Goal: Task Accomplishment & Management: Manage account settings

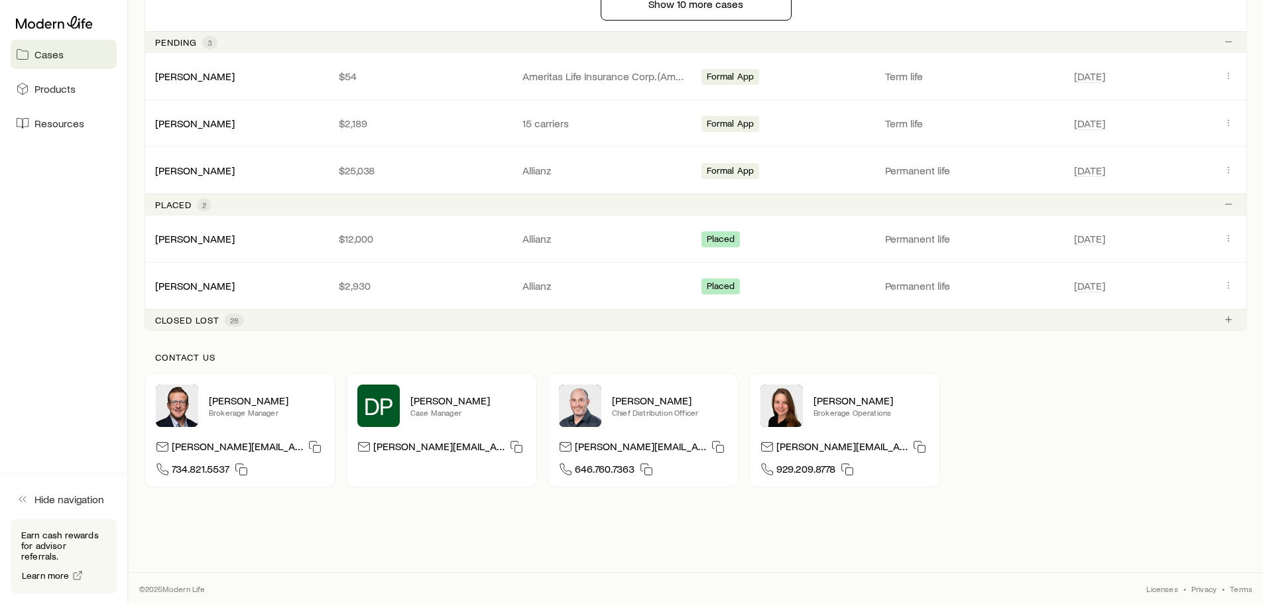
scroll to position [1272, 0]
click at [1227, 78] on icon "Client cases" at bounding box center [1228, 75] width 11 height 11
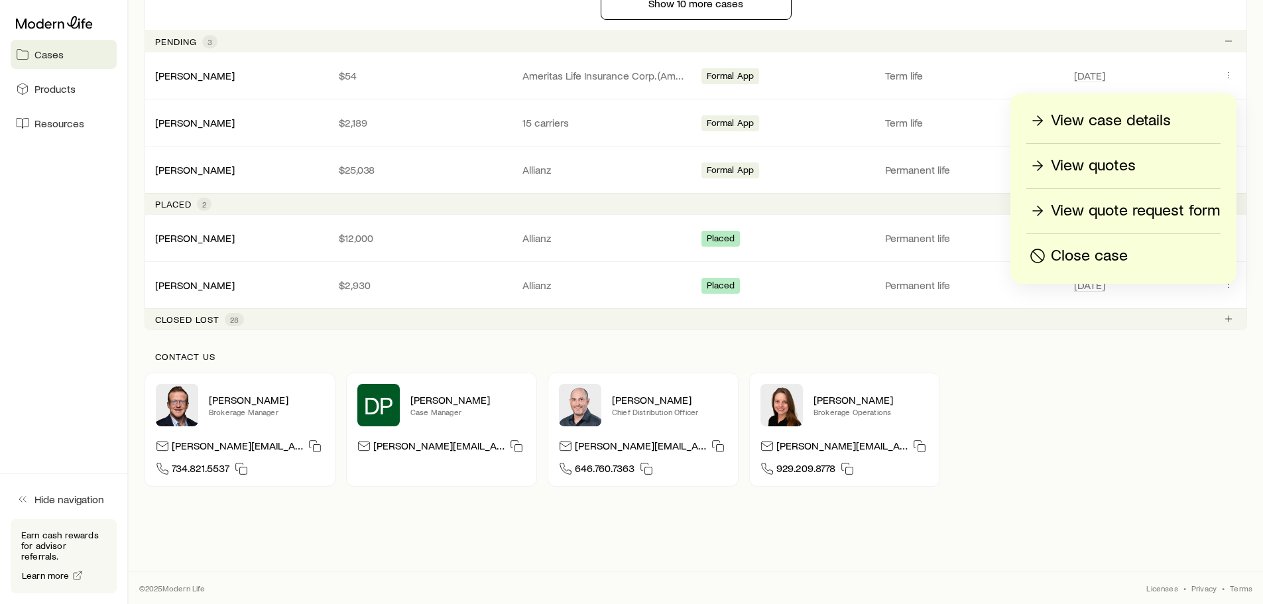
click at [1101, 119] on p "View case details" at bounding box center [1111, 120] width 120 height 21
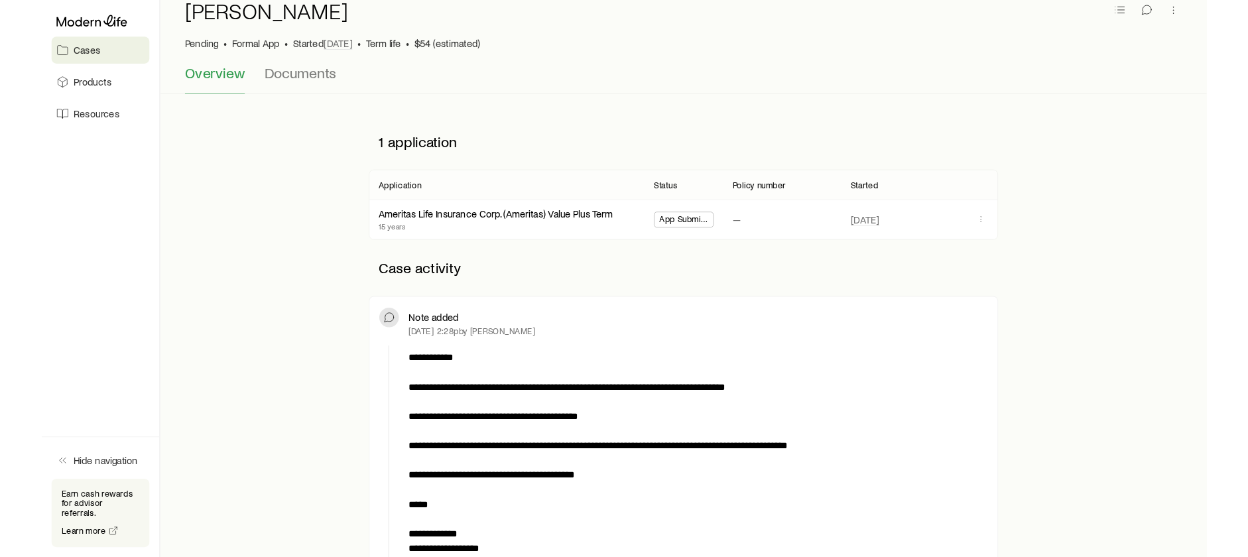
scroll to position [133, 0]
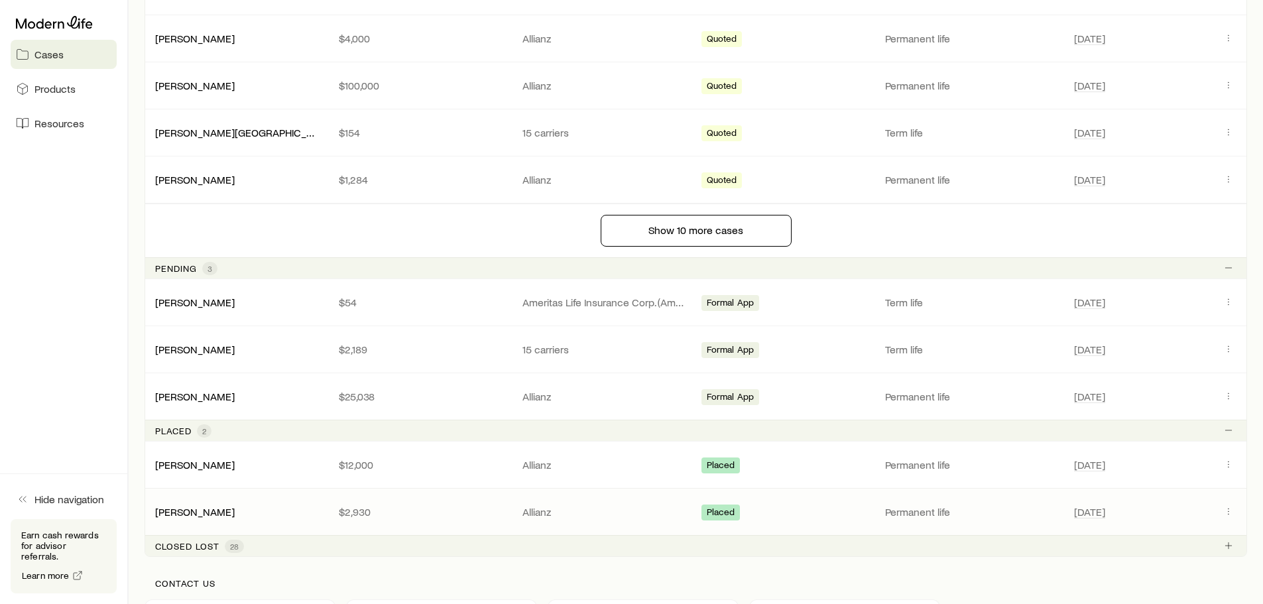
scroll to position [1260, 0]
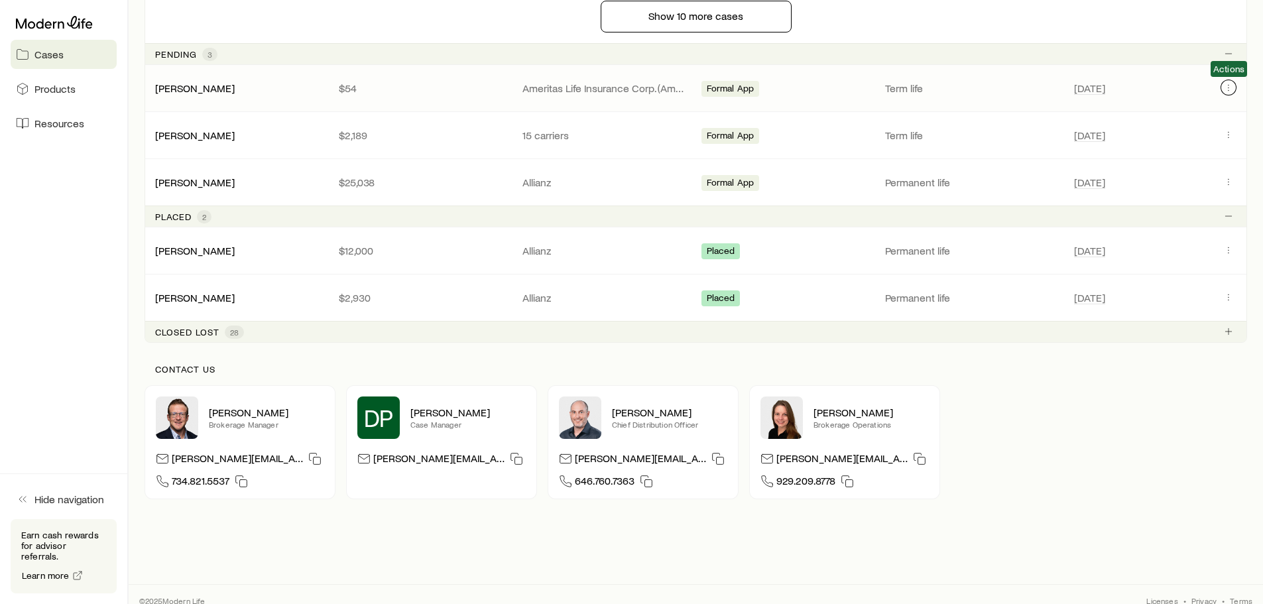
click at [1225, 87] on icon "Client cases" at bounding box center [1228, 87] width 11 height 11
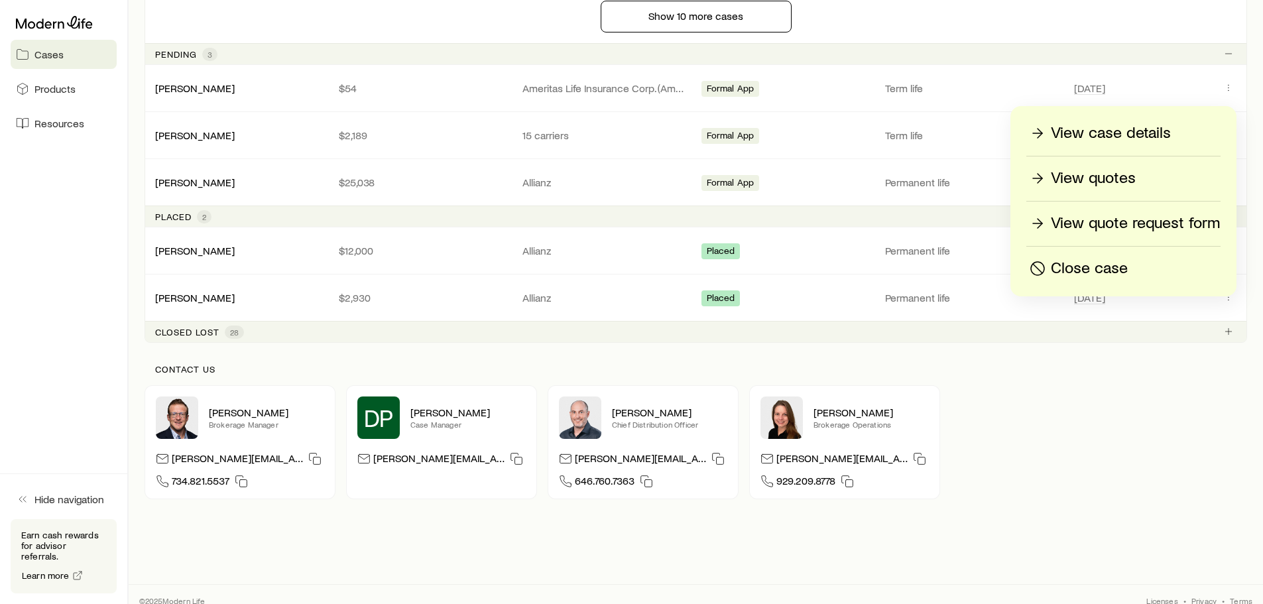
click at [1113, 135] on p "View case details" at bounding box center [1111, 133] width 120 height 21
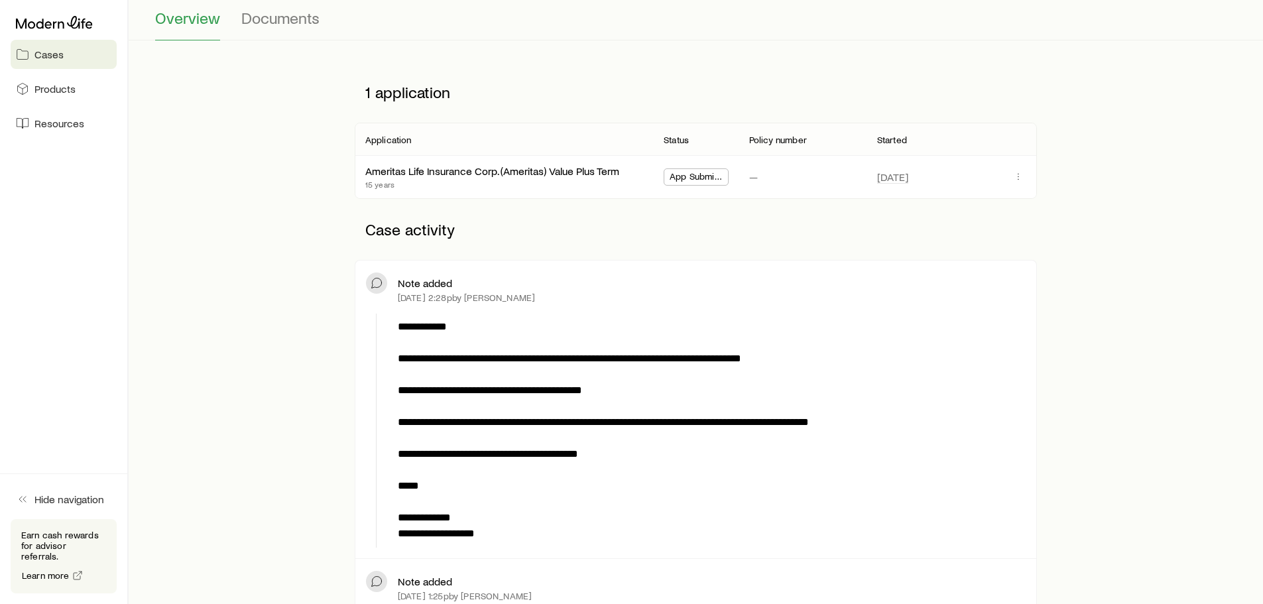
scroll to position [133, 0]
